Goal: Information Seeking & Learning: Compare options

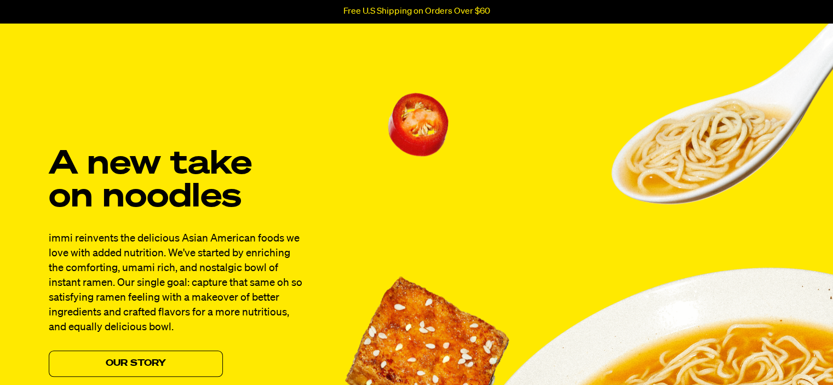
scroll to position [936, 0]
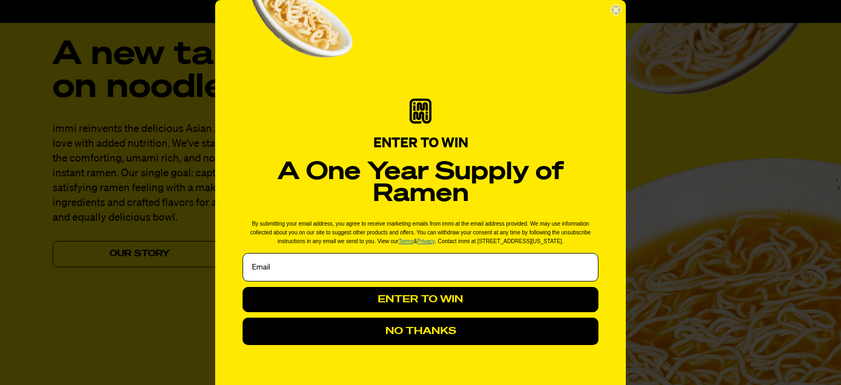
click at [520, 338] on button "NO THANKS" at bounding box center [421, 331] width 356 height 27
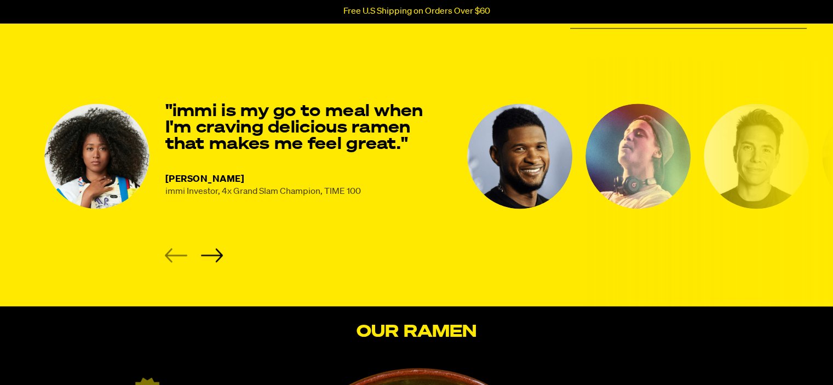
scroll to position [1484, 0]
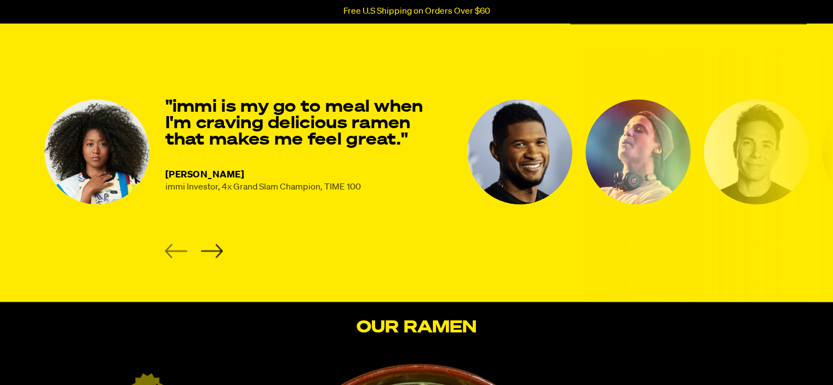
click at [215, 247] on icon "Next slide" at bounding box center [211, 251] width 22 height 14
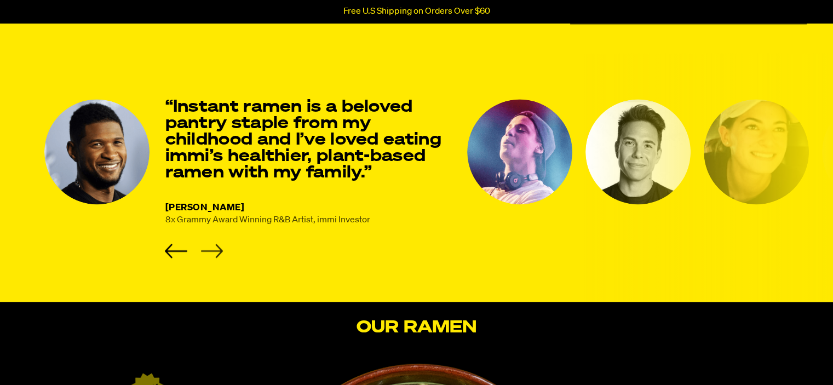
click at [215, 247] on icon "Next slide" at bounding box center [211, 251] width 22 height 14
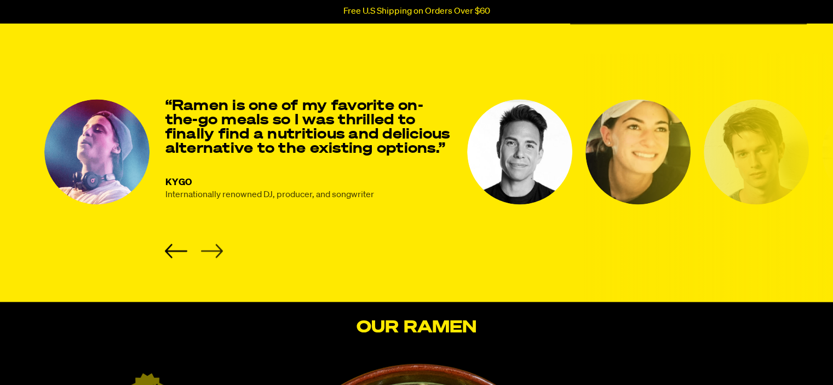
click at [215, 247] on icon "Next slide" at bounding box center [211, 251] width 22 height 14
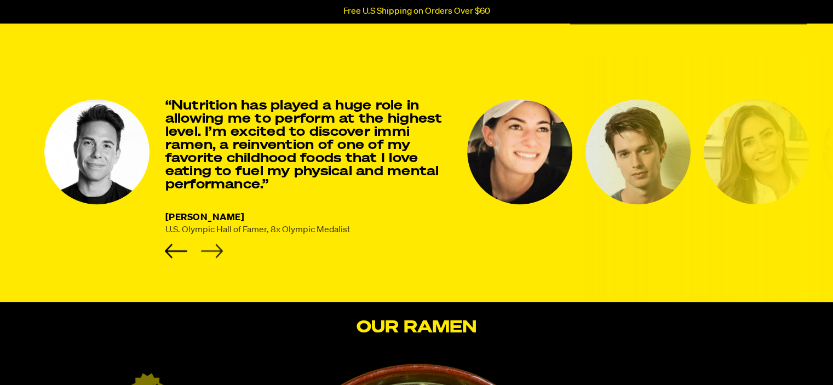
click at [215, 247] on icon "Next slide" at bounding box center [211, 251] width 22 height 14
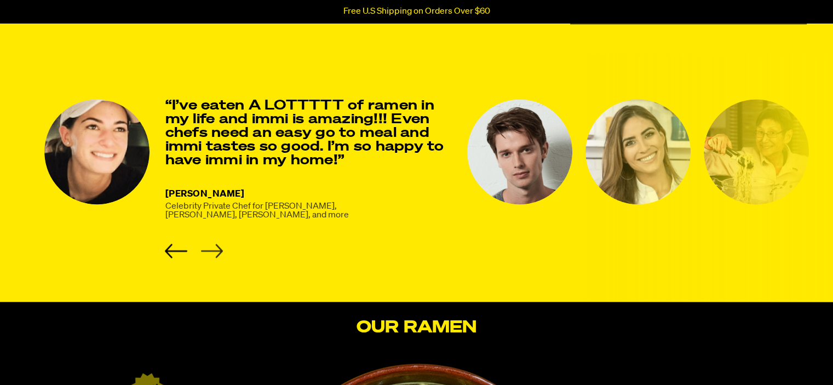
click at [215, 247] on icon "Next slide" at bounding box center [211, 251] width 22 height 14
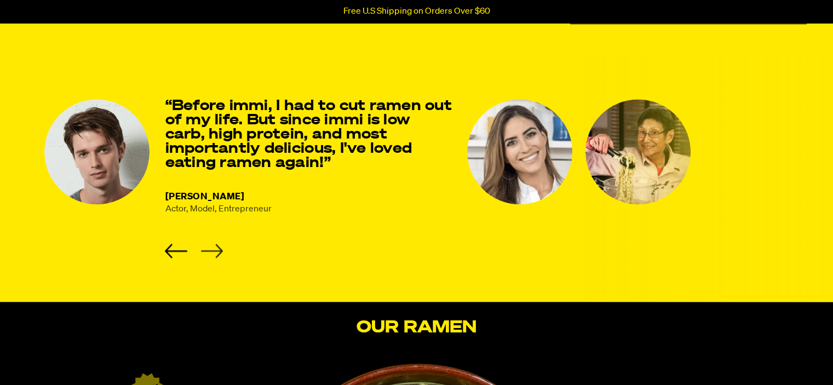
click at [215, 247] on icon "Next slide" at bounding box center [211, 251] width 22 height 14
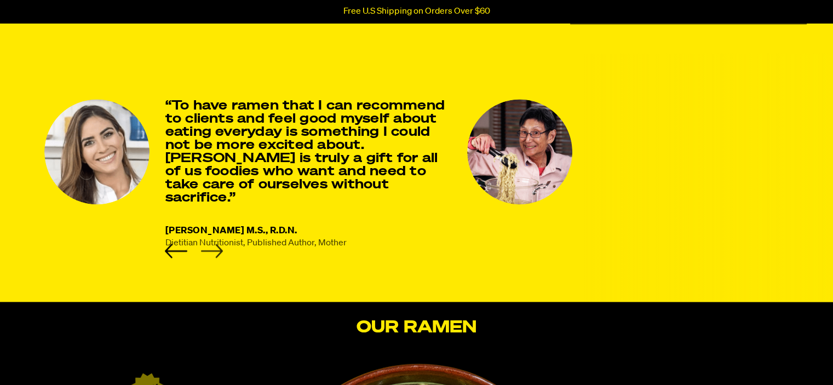
click at [215, 247] on icon "Next slide" at bounding box center [211, 251] width 22 height 14
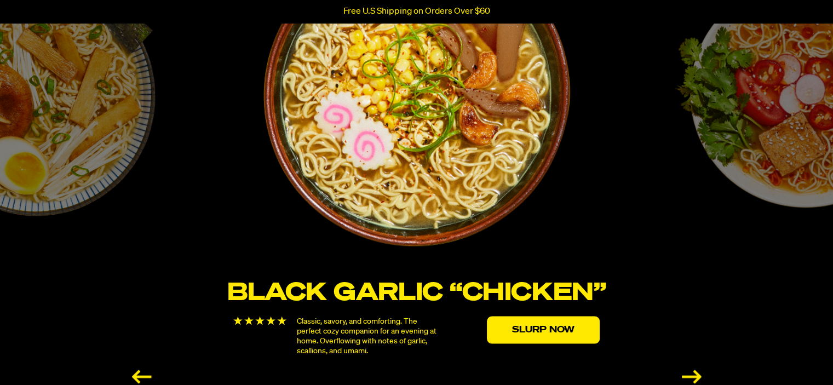
scroll to position [1900, 0]
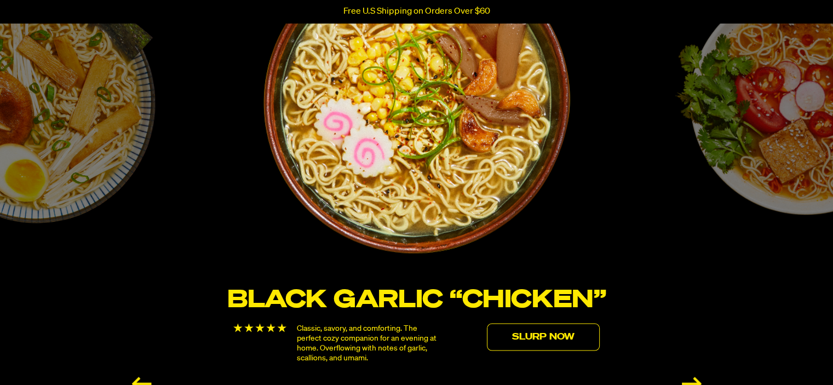
click at [558, 344] on link "Slurp Now" at bounding box center [543, 336] width 113 height 27
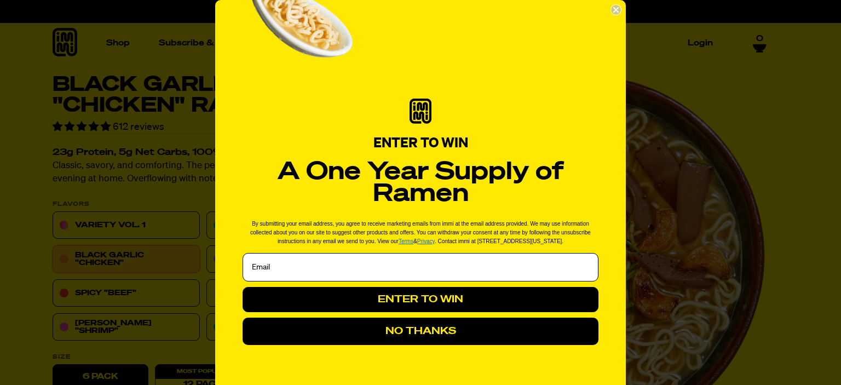
click at [421, 329] on button "NO THANKS" at bounding box center [421, 331] width 356 height 27
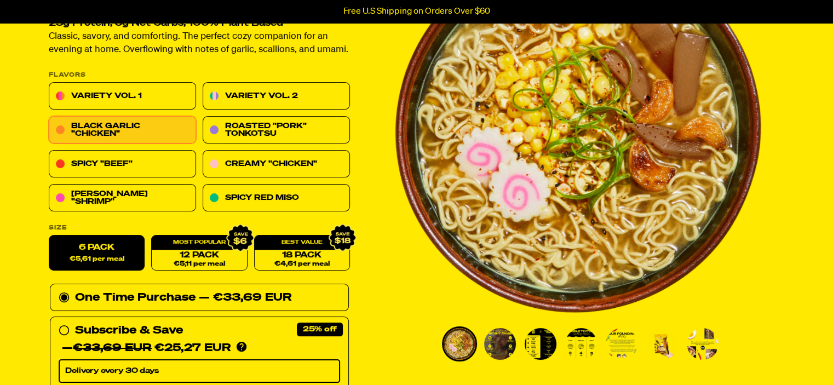
scroll to position [88, 0]
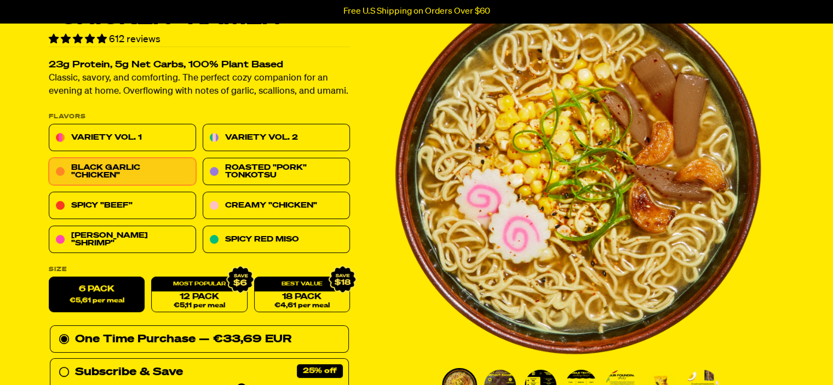
click at [504, 381] on img "Go to slide 2" at bounding box center [500, 386] width 32 height 32
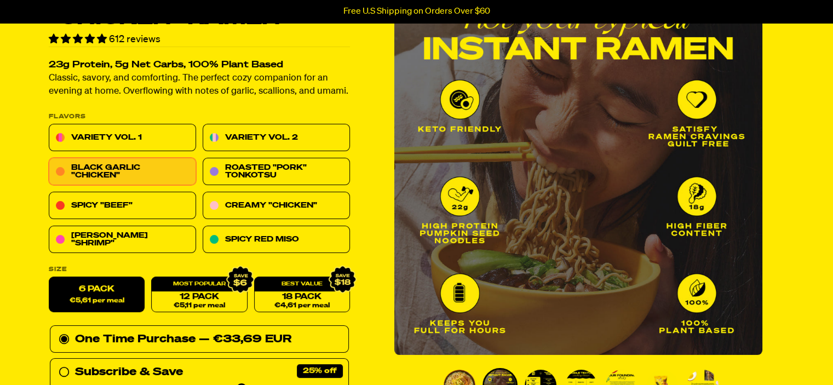
click at [537, 372] on img "Go to slide 3" at bounding box center [541, 386] width 32 height 32
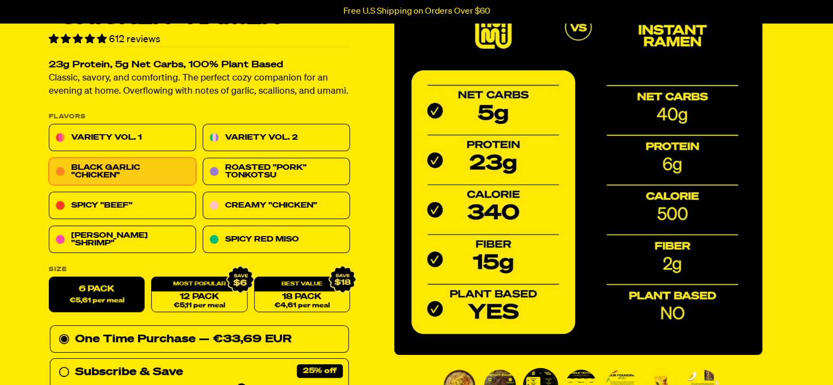
click at [580, 371] on img "Go to slide 4" at bounding box center [581, 386] width 32 height 32
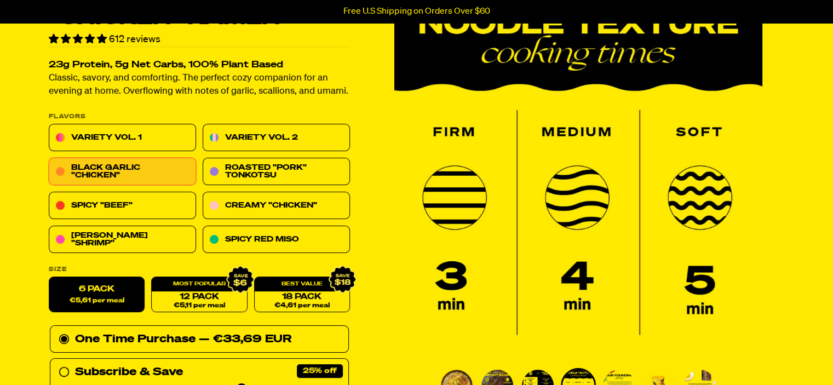
click at [621, 376] on img "Go to slide 5" at bounding box center [619, 386] width 32 height 32
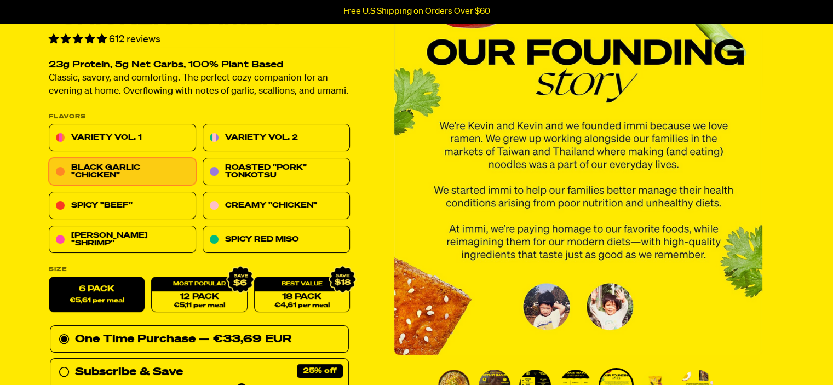
click at [656, 381] on img "Go to slide 6" at bounding box center [657, 386] width 32 height 32
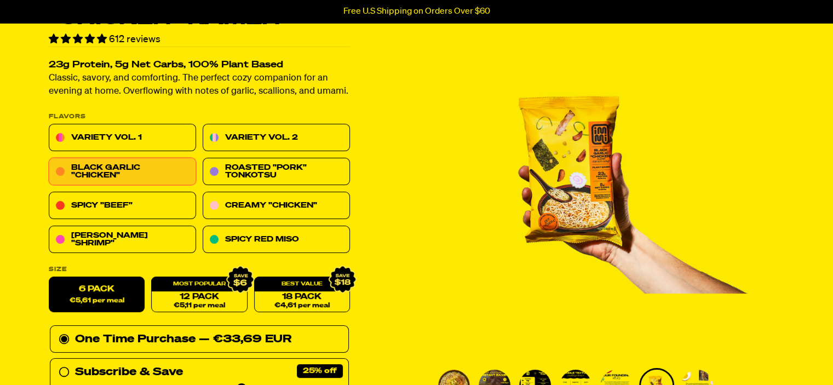
click at [697, 374] on img "Go to slide 7" at bounding box center [697, 386] width 32 height 32
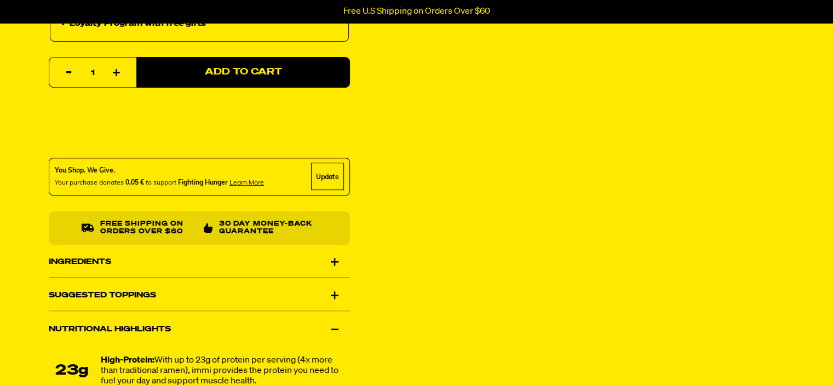
scroll to position [570, 0]
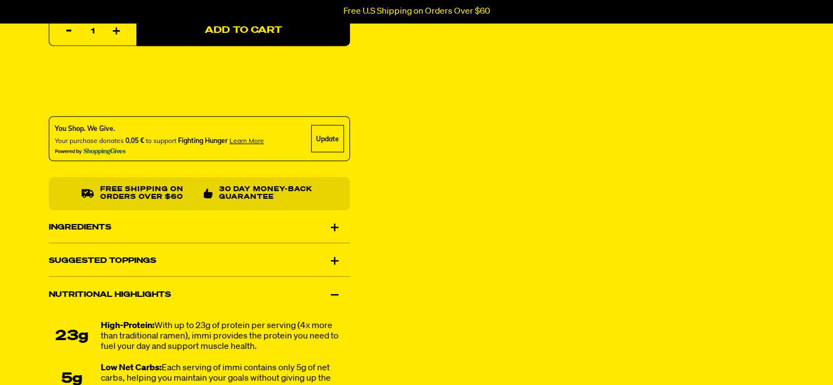
click at [318, 222] on div "Ingredients" at bounding box center [199, 227] width 301 height 31
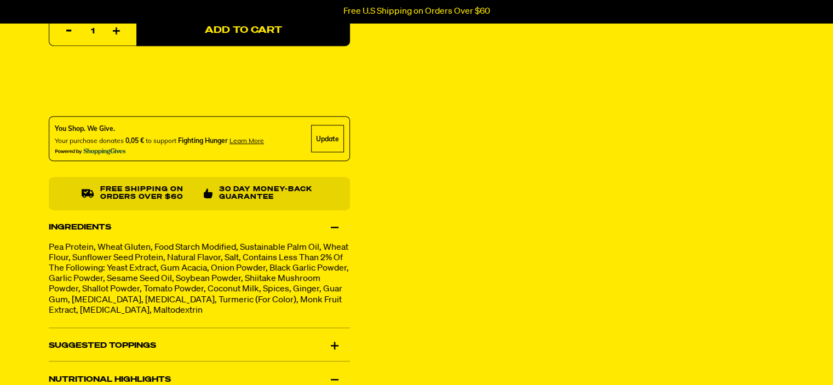
click at [185, 348] on div "Suggested Toppings" at bounding box center [199, 346] width 301 height 31
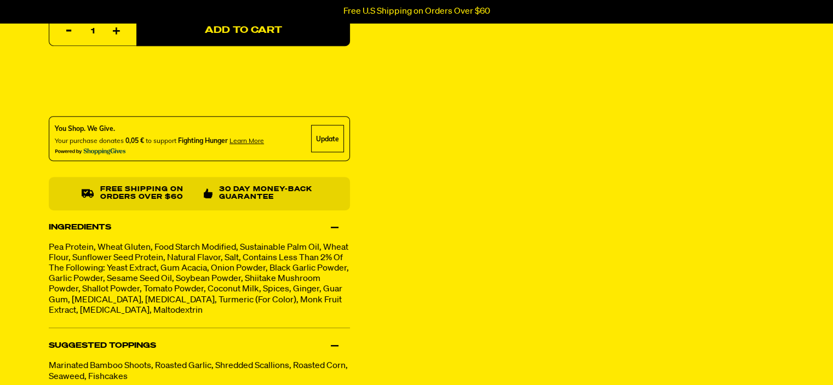
click at [432, 329] on div "Black Garlic "Chicken" Ramen 612 reviews 23g Protein, 5g Net Carbs, 100% Plant …" at bounding box center [416, 90] width 789 height 1171
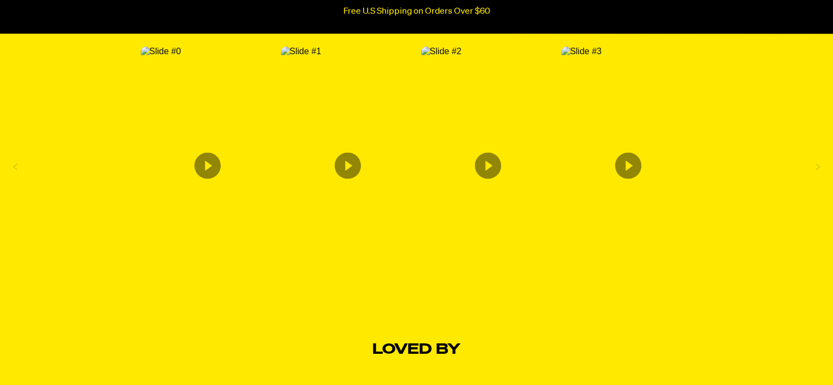
scroll to position [2103, 0]
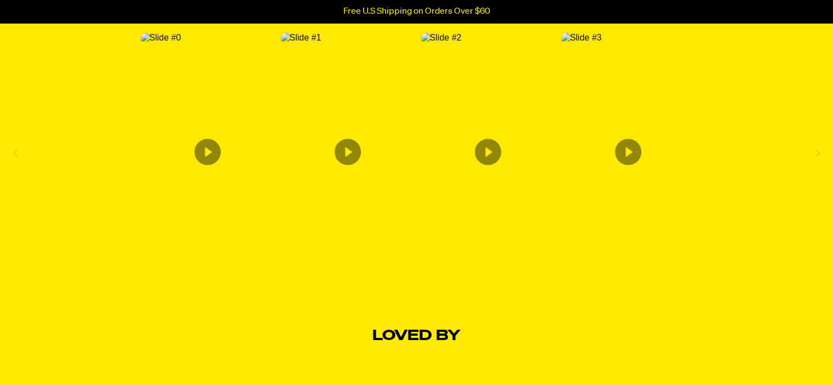
click at [210, 139] on icon "Content from Archive App" at bounding box center [207, 152] width 26 height 26
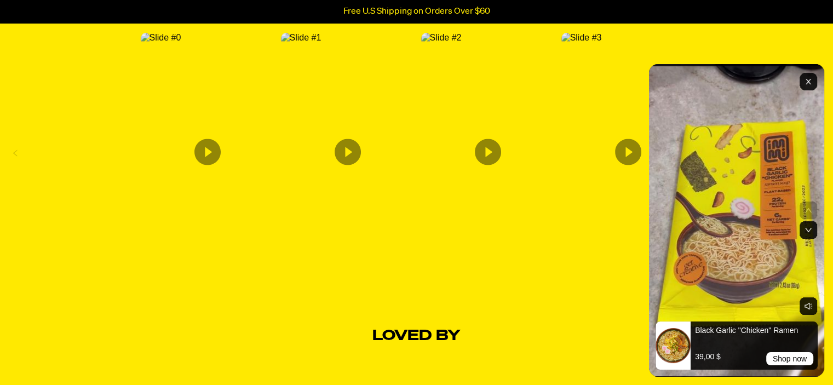
click at [815, 308] on rect "Toggle sound" at bounding box center [809, 306] width 18 height 18
drag, startPoint x: 787, startPoint y: 330, endPoint x: 789, endPoint y: 379, distance: 48.8
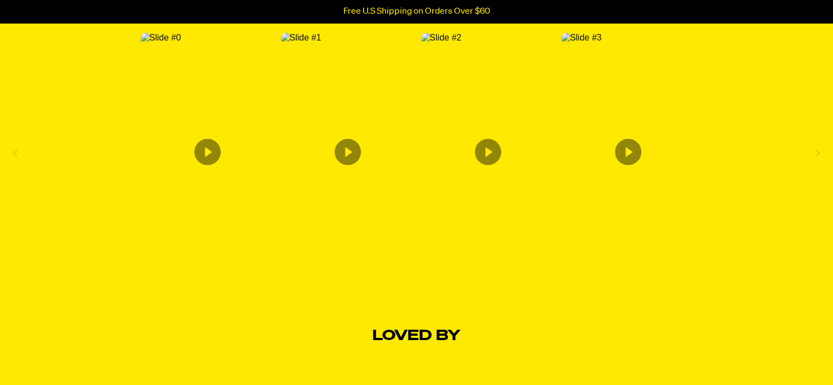
drag, startPoint x: 789, startPoint y: 379, endPoint x: 496, endPoint y: 350, distance: 295.0
click at [338, 143] on icon "Content from Archive App" at bounding box center [348, 152] width 26 height 26
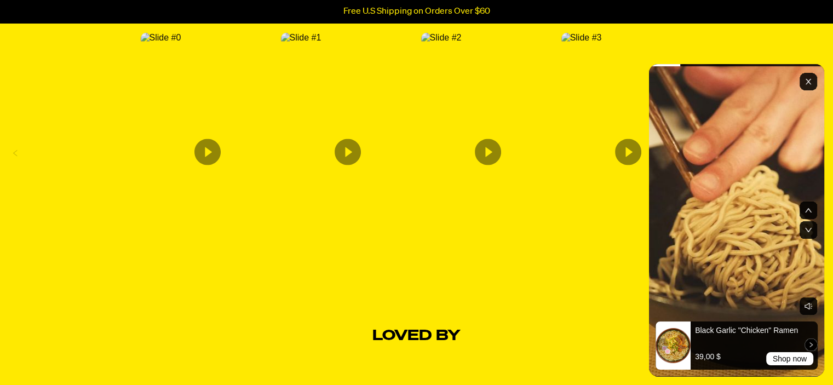
click at [811, 307] on rect "Toggle sound" at bounding box center [809, 306] width 18 height 18
click at [807, 78] on rect "Exit" at bounding box center [809, 82] width 18 height 18
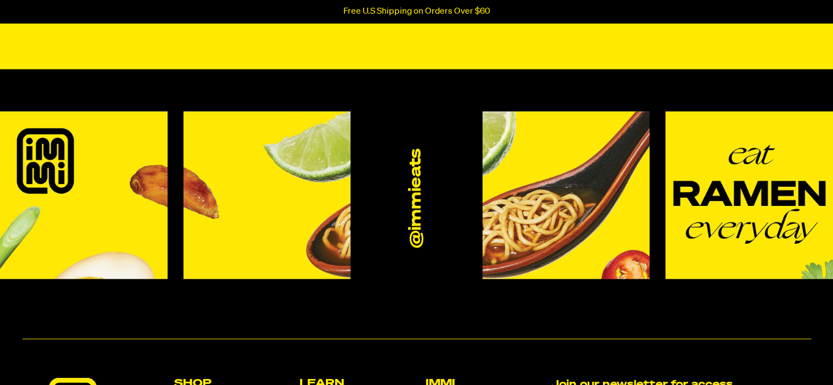
scroll to position [5953, 0]
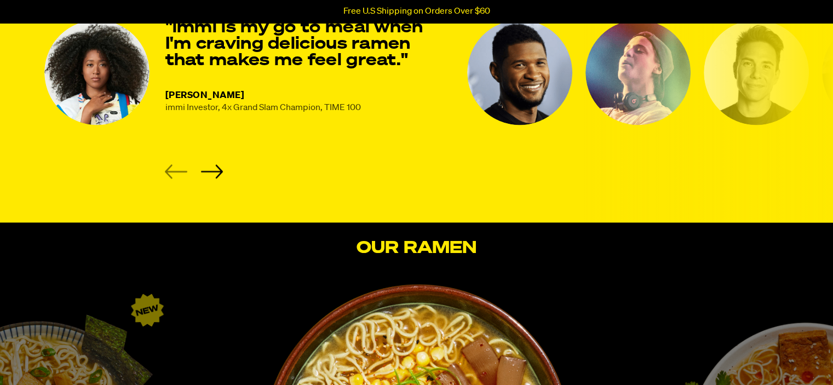
scroll to position [1900, 0]
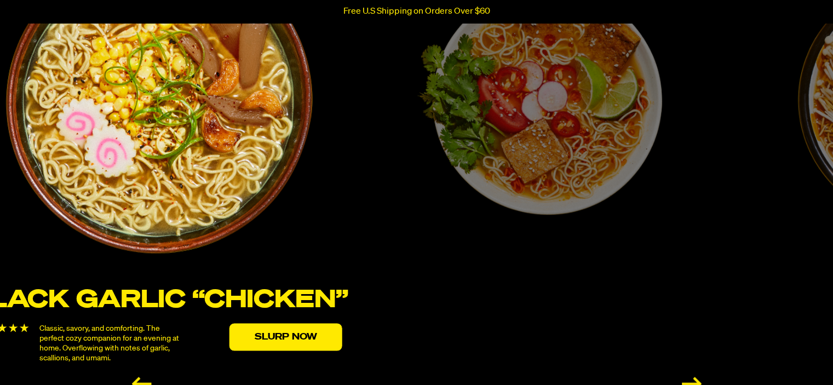
click at [462, 279] on div "Tom Yum “Shrimp” Fresh, bright, and zesty. A vibrant bowl to slurp under the co…" at bounding box center [539, 172] width 381 height 450
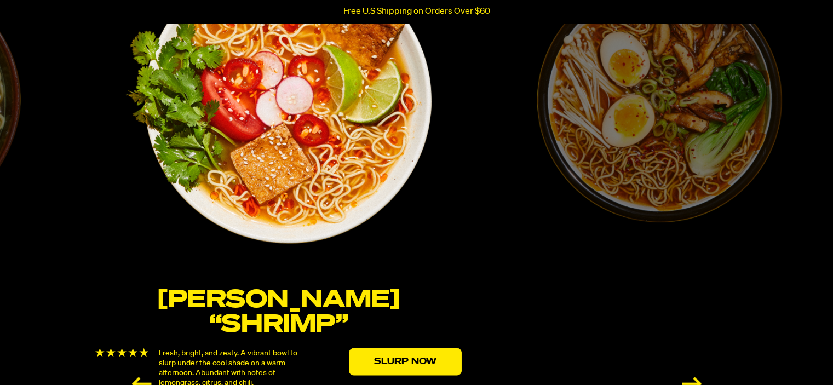
click at [469, 275] on div "Spicy “Beef” Hearty, rich, and spicy. A broth that takes your tastebuds on a tr…" at bounding box center [659, 172] width 381 height 450
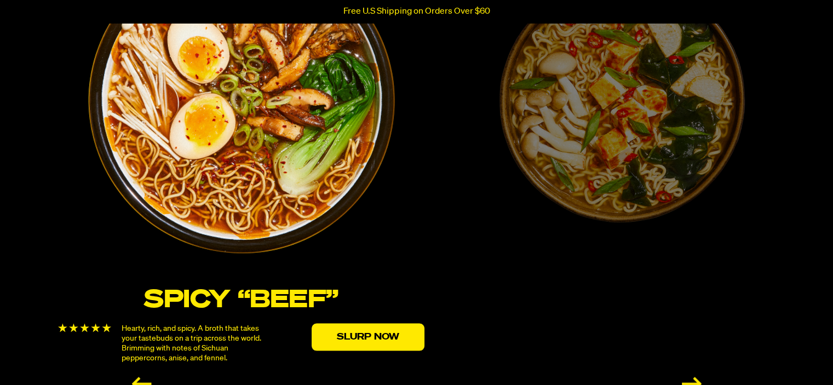
click at [432, 328] on div "Spicy Red Miso A bold version of the humble miso flavor which we've transformed…" at bounding box center [622, 172] width 381 height 450
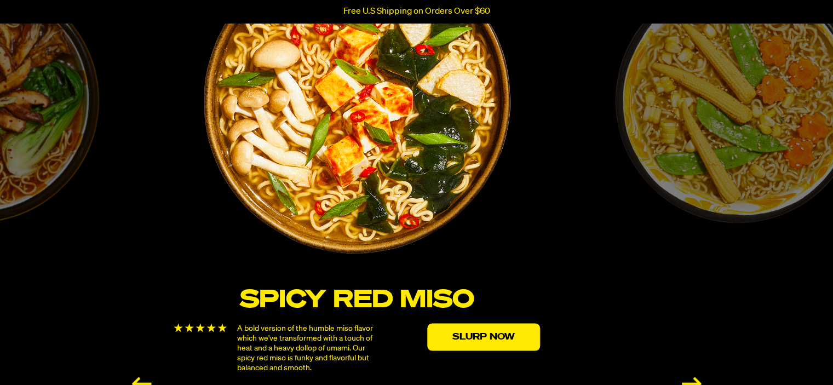
click at [166, 317] on div "Spicy Red Miso A bold version of the humble miso flavor which we've transformed…" at bounding box center [356, 172] width 381 height 450
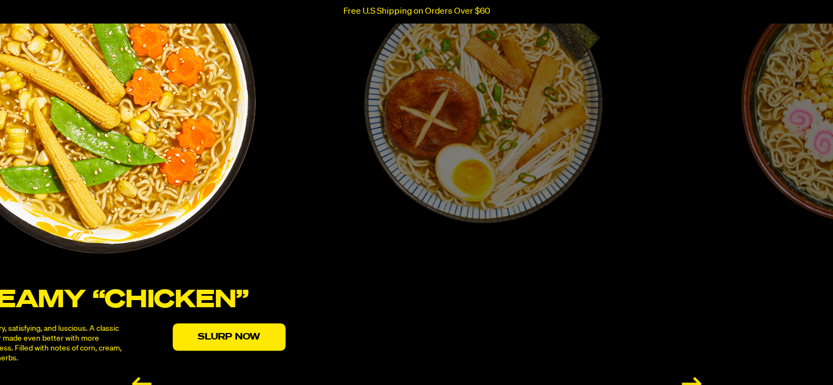
click at [292, 269] on div "Roasted “Pork” Tonkotsu A smooth and velvety stock that captures the same smoke…" at bounding box center [482, 172] width 381 height 450
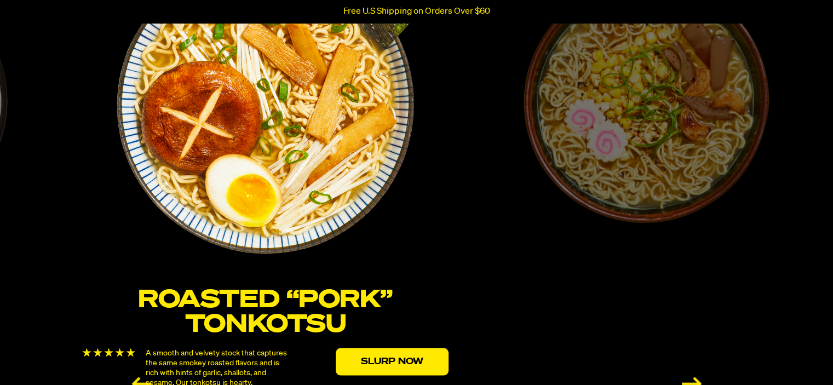
click at [456, 255] on div "Black Garlic “Chicken” Classic, savory, and comforting. The perfect cozy compan…" at bounding box center [646, 172] width 381 height 450
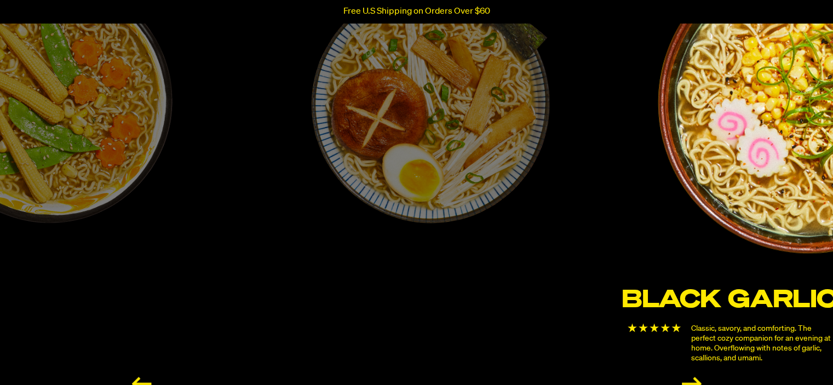
click at [620, 182] on div "Roasted “Pork” Tonkotsu A smooth and velvety stock that captures the same smoke…" at bounding box center [430, 172] width 381 height 450
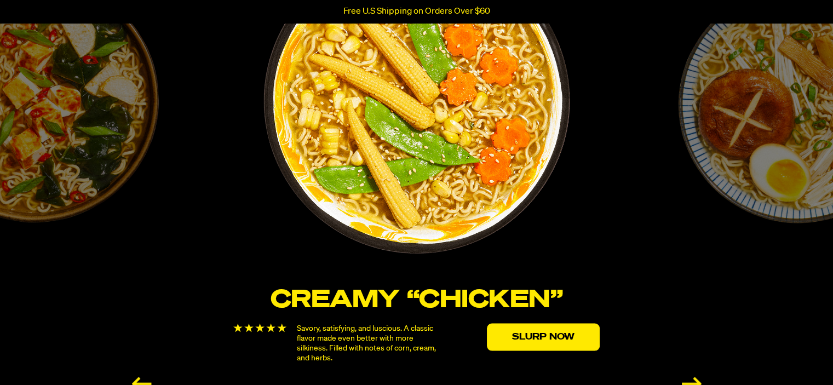
click at [432, 147] on img "5 / 6" at bounding box center [416, 100] width 398 height 398
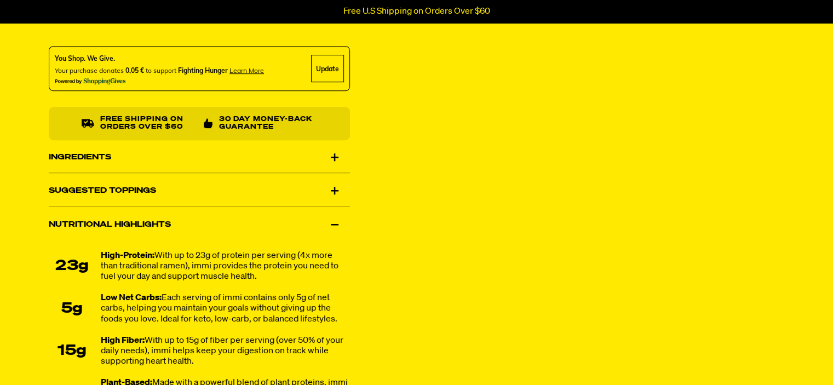
scroll to position [657, 0]
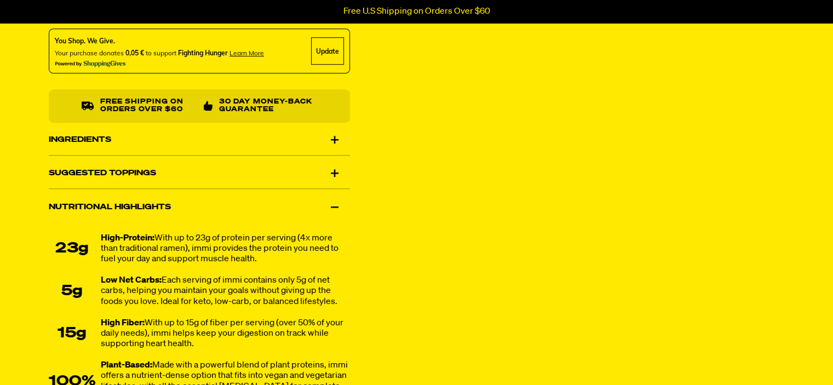
click at [311, 151] on div "Ingredients" at bounding box center [199, 139] width 301 height 31
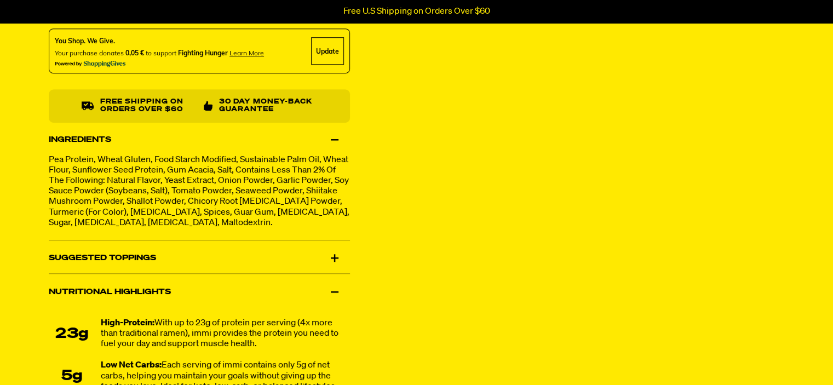
click at [276, 261] on div "Suggested Toppings" at bounding box center [199, 258] width 301 height 31
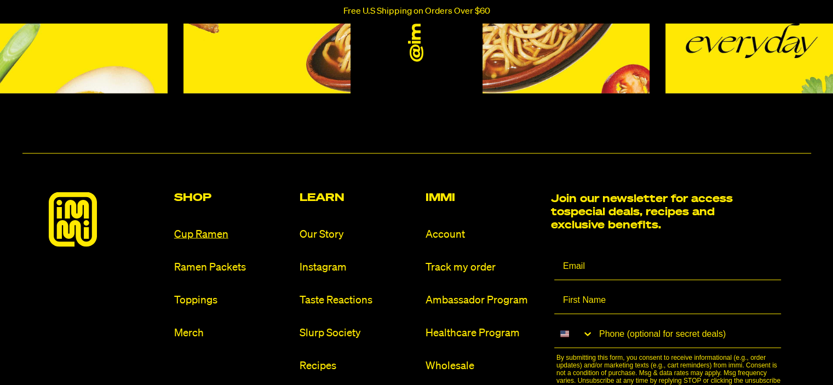
scroll to position [6087, 0]
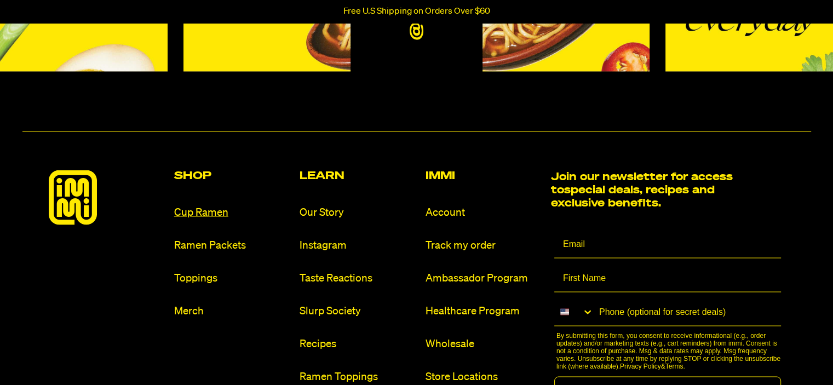
click at [220, 208] on link "Cup Ramen" at bounding box center [232, 212] width 117 height 15
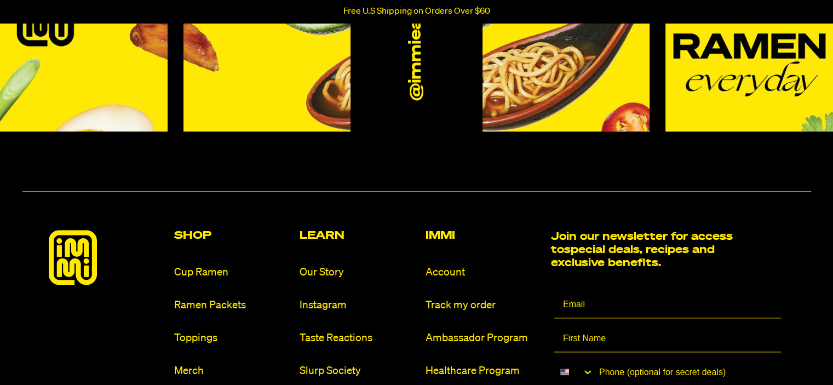
scroll to position [5426, 0]
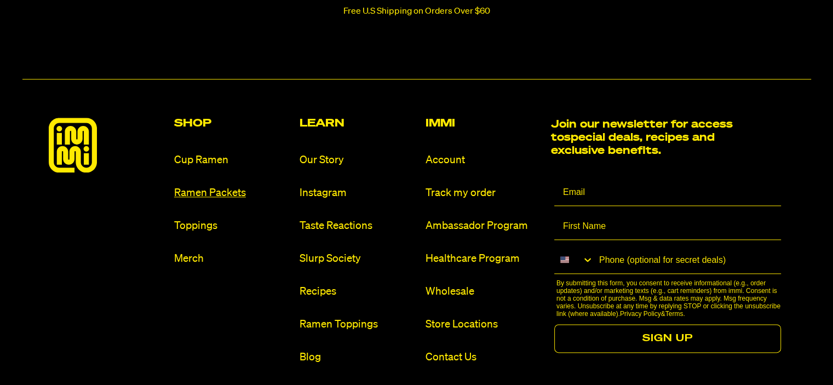
click at [222, 200] on link "Ramen Packets" at bounding box center [232, 193] width 117 height 15
